Goal: Task Accomplishment & Management: Use online tool/utility

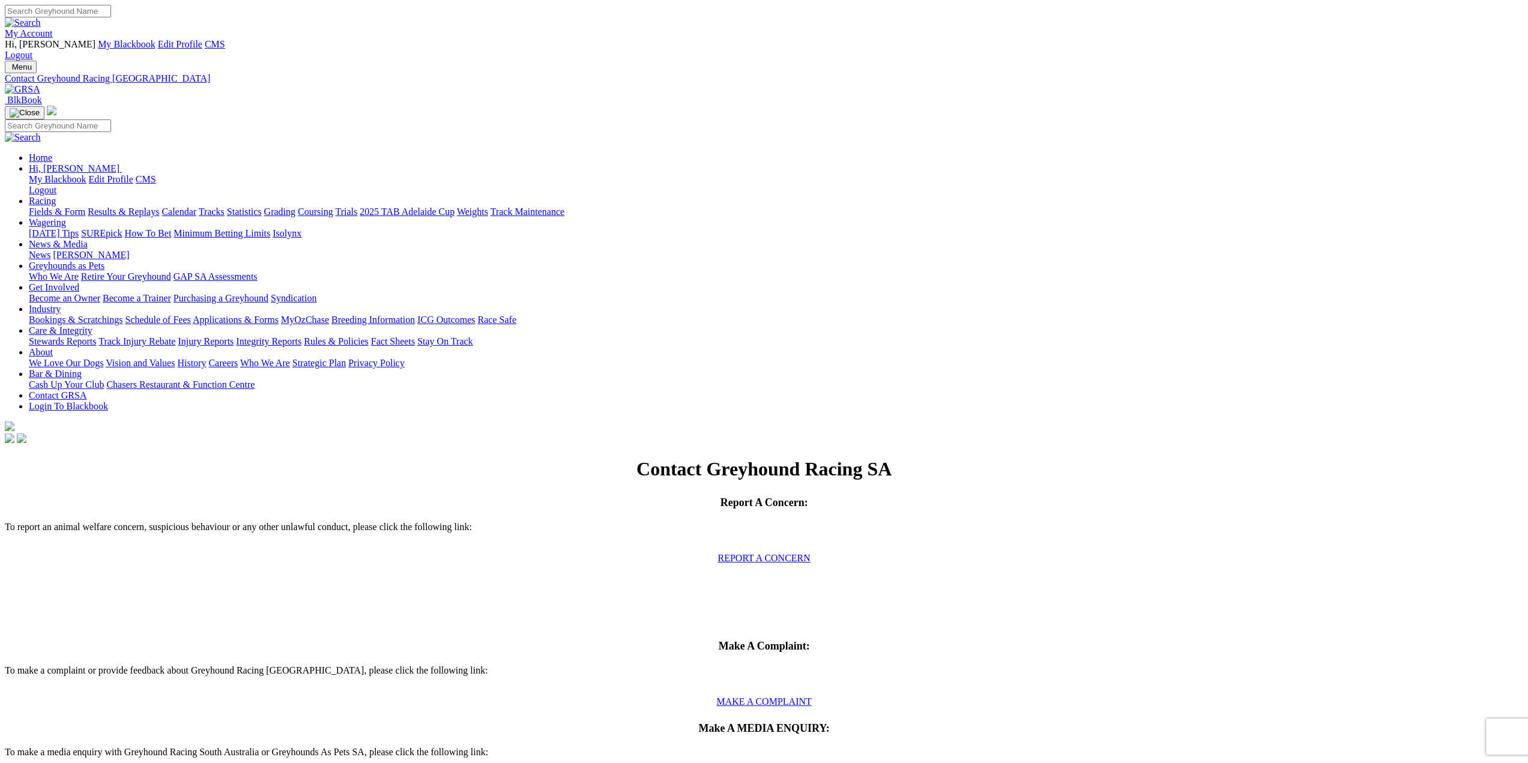
click at [56, 196] on link "Racing" at bounding box center [42, 201] width 27 height 10
click at [85, 207] on link "Fields & Form" at bounding box center [57, 212] width 56 height 10
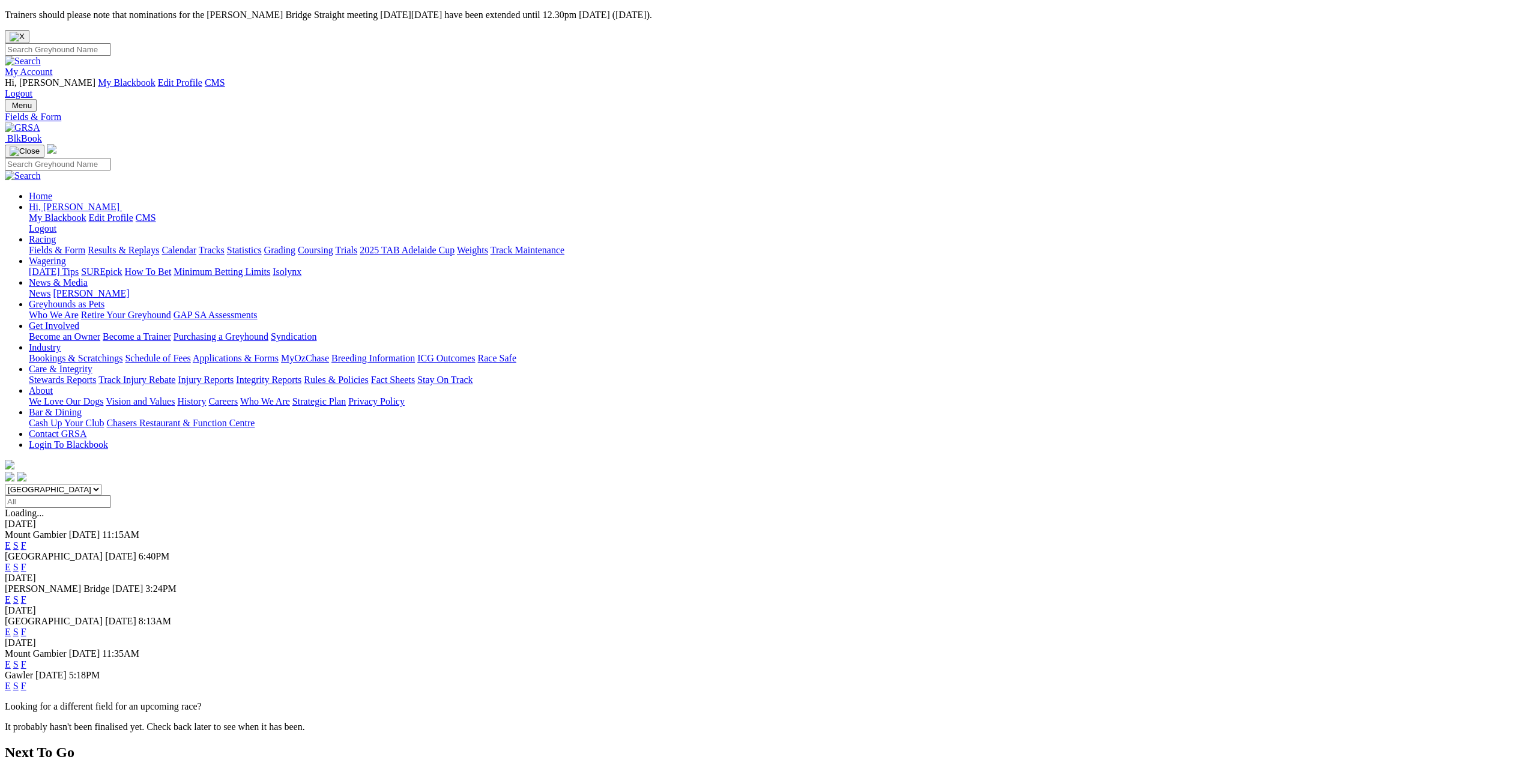
click at [110, 584] on span "[PERSON_NAME] Bridge" at bounding box center [57, 589] width 105 height 10
click at [26, 594] on link "F" at bounding box center [23, 599] width 5 height 10
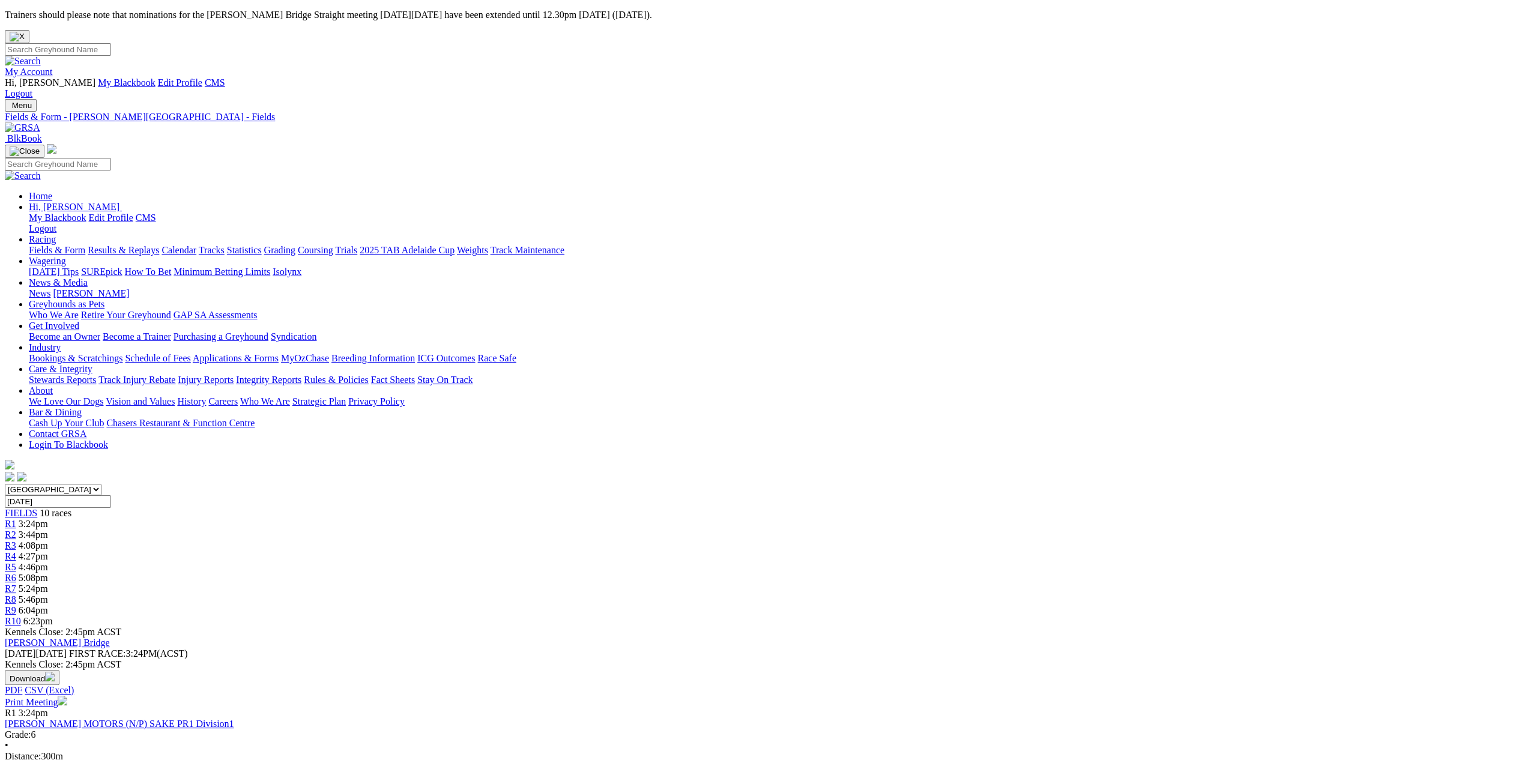
scroll to position [1047, 0]
